Goal: Task Accomplishment & Management: Manage account settings

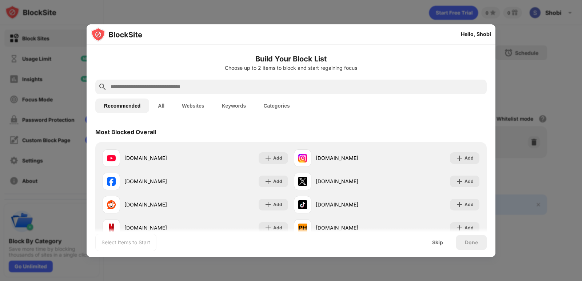
click at [248, 88] on input "text" at bounding box center [297, 87] width 374 height 9
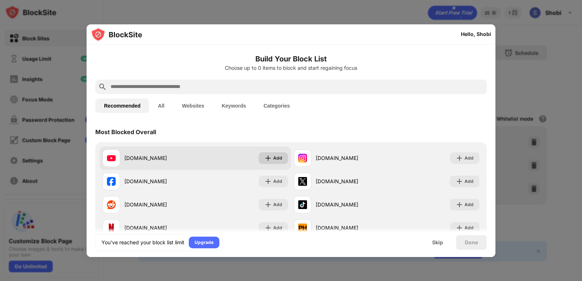
click at [273, 156] on div "Add" at bounding box center [277, 158] width 9 height 7
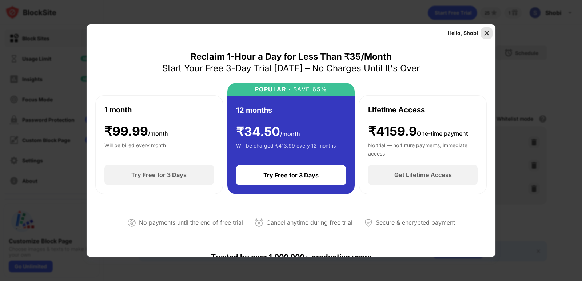
click at [487, 33] on img at bounding box center [486, 32] width 7 height 7
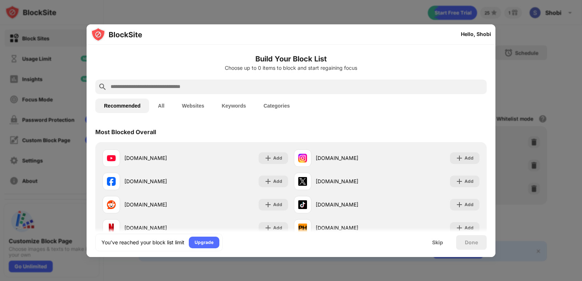
click at [229, 84] on input "text" at bounding box center [297, 87] width 374 height 9
paste input "**********"
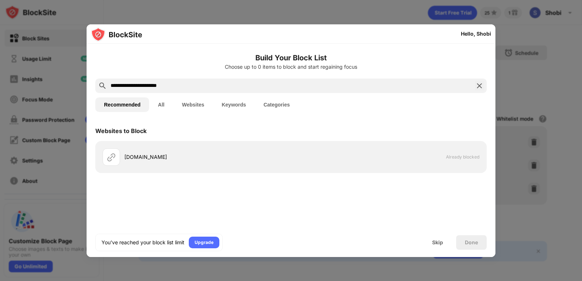
type input "**********"
click at [467, 246] on div "Done" at bounding box center [471, 242] width 31 height 15
click at [469, 240] on div "Done" at bounding box center [471, 243] width 13 height 6
click at [287, 179] on div "Websites to Block web.whatsapp.com Already blocked" at bounding box center [291, 173] width 409 height 104
click at [478, 84] on img at bounding box center [479, 85] width 9 height 9
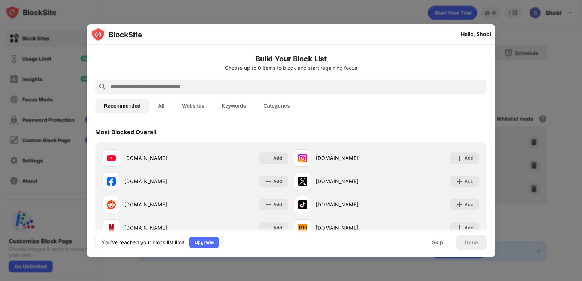
click at [394, 8] on div at bounding box center [291, 140] width 582 height 281
